Goal: Task Accomplishment & Management: Use online tool/utility

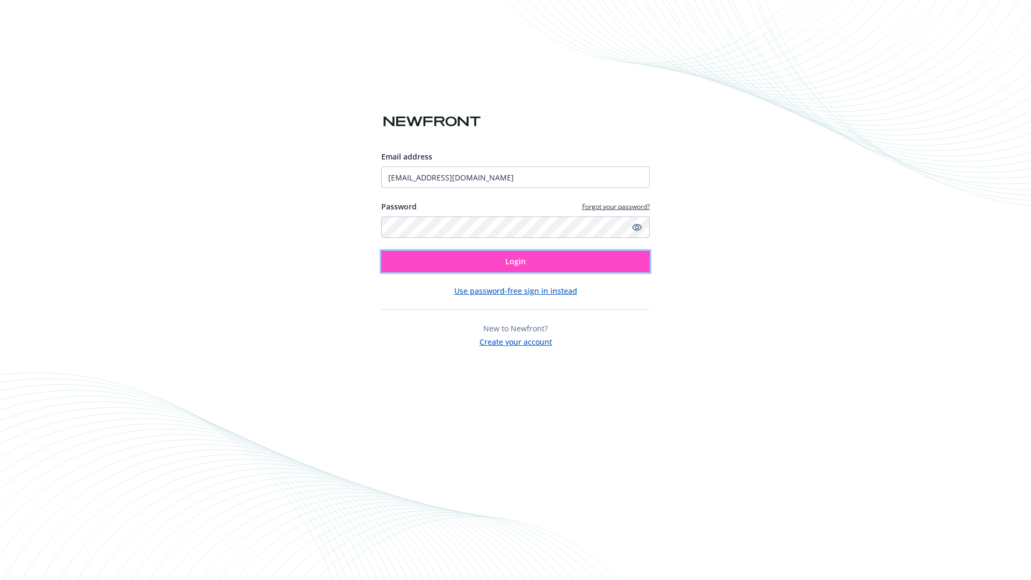
click at [515, 261] on span "Login" at bounding box center [515, 261] width 20 height 10
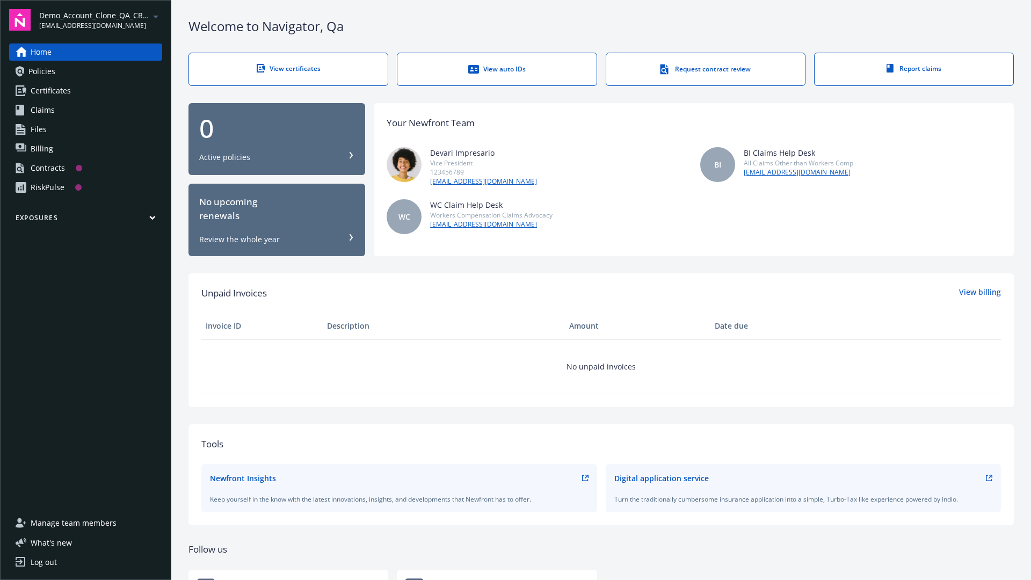
click at [100, 20] on span "Demo_Account_Clone_QA_CR_Tests_Prospect" at bounding box center [94, 15] width 110 height 11
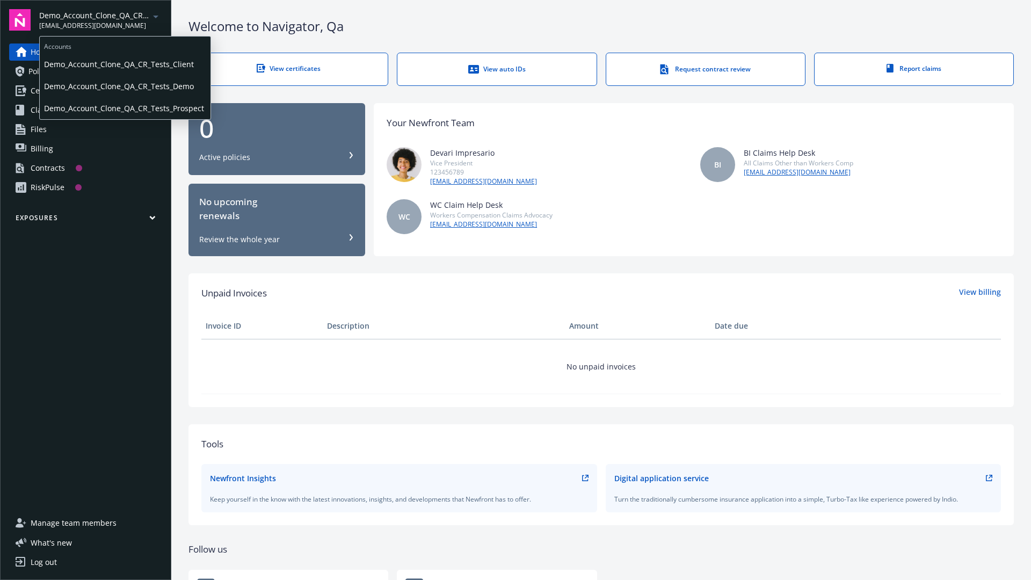
click at [124, 64] on span "Demo_Account_Clone_QA_CR_Tests_Client" at bounding box center [125, 64] width 162 height 22
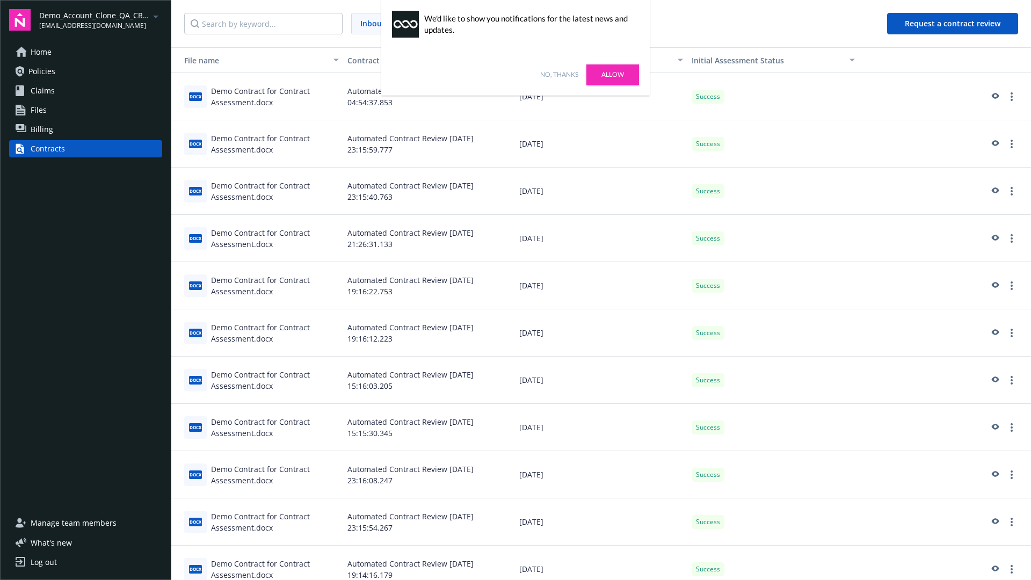
click at [559, 75] on link "No, thanks" at bounding box center [559, 75] width 38 height 10
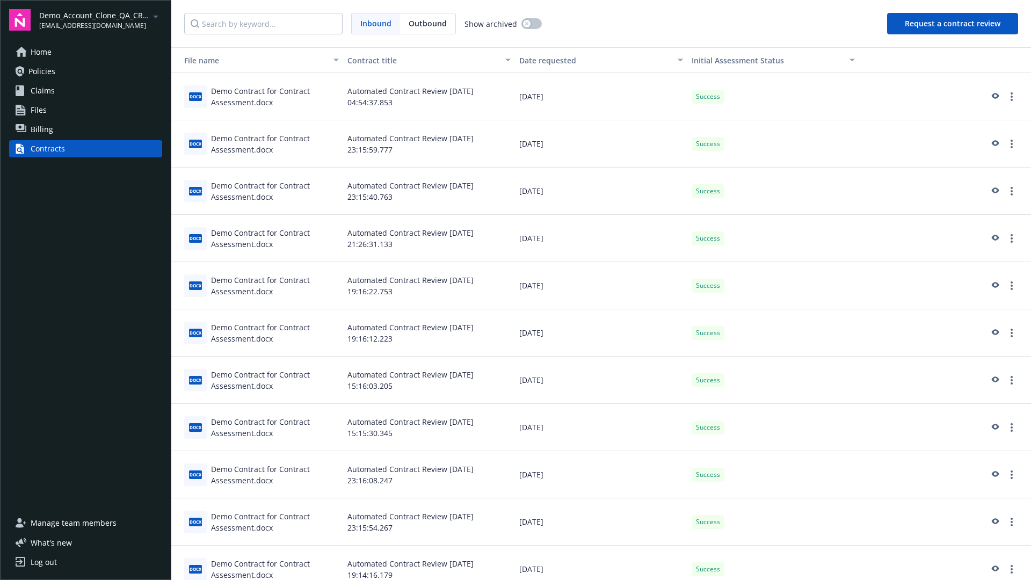
click at [953, 24] on button "Request a contract review" at bounding box center [952, 23] width 131 height 21
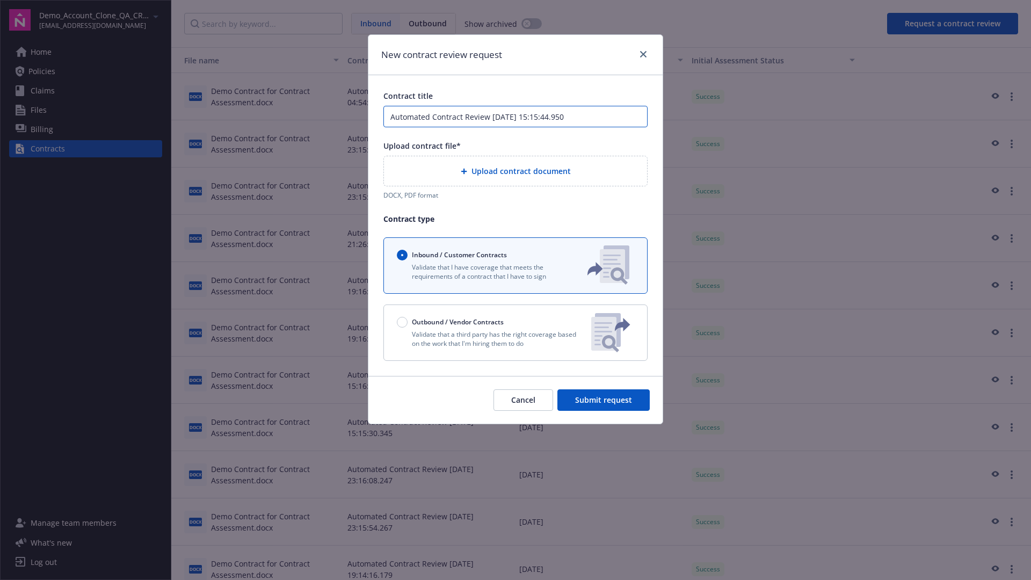
type input "Automated Contract Review 08-28-2025 15:15:44.950"
click at [515, 332] on p "Validate that a third party has the right coverage based on the work that I'm h…" at bounding box center [490, 339] width 186 height 18
radio input "false"
radio input "true"
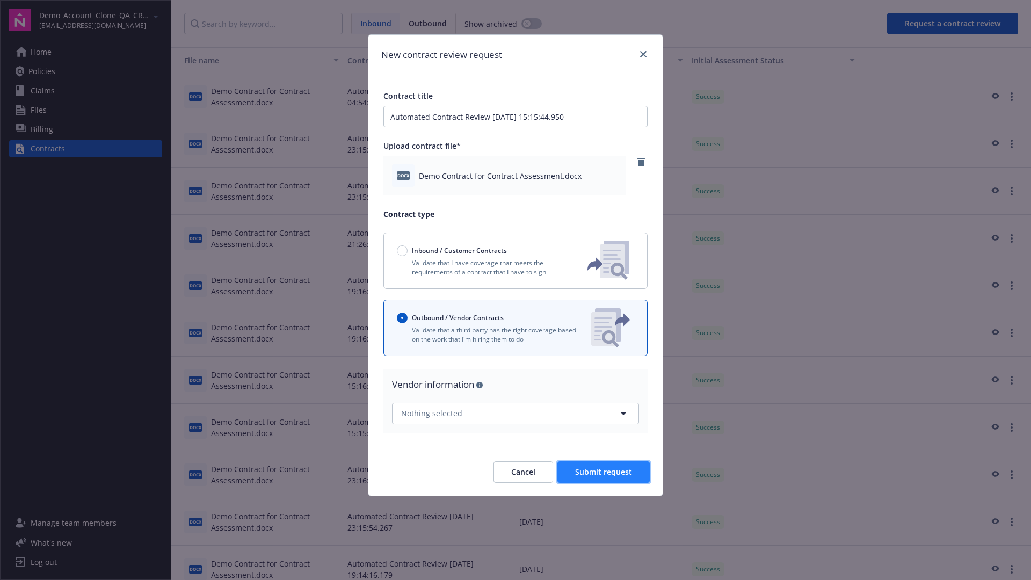
click at [604, 471] on span "Submit request" at bounding box center [603, 472] width 57 height 10
